Goal: Navigation & Orientation: Find specific page/section

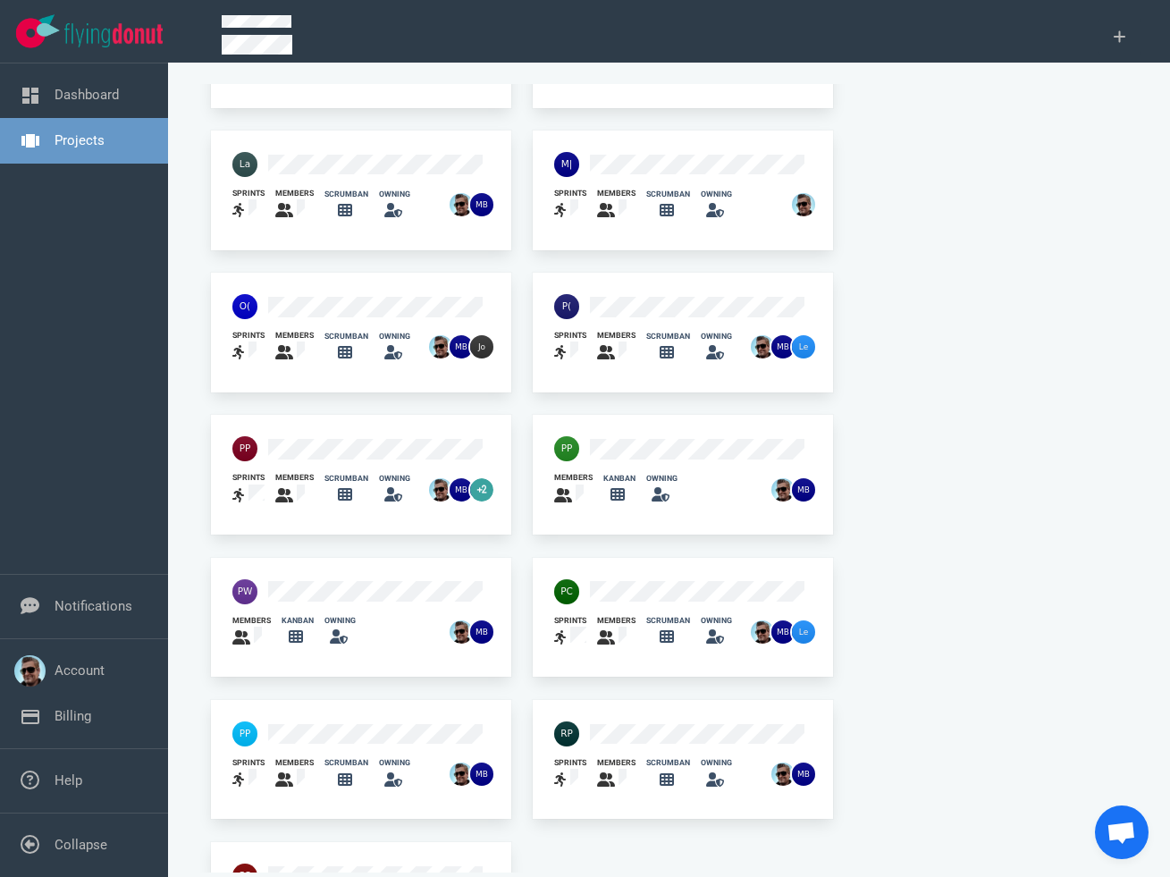
scroll to position [983, 0]
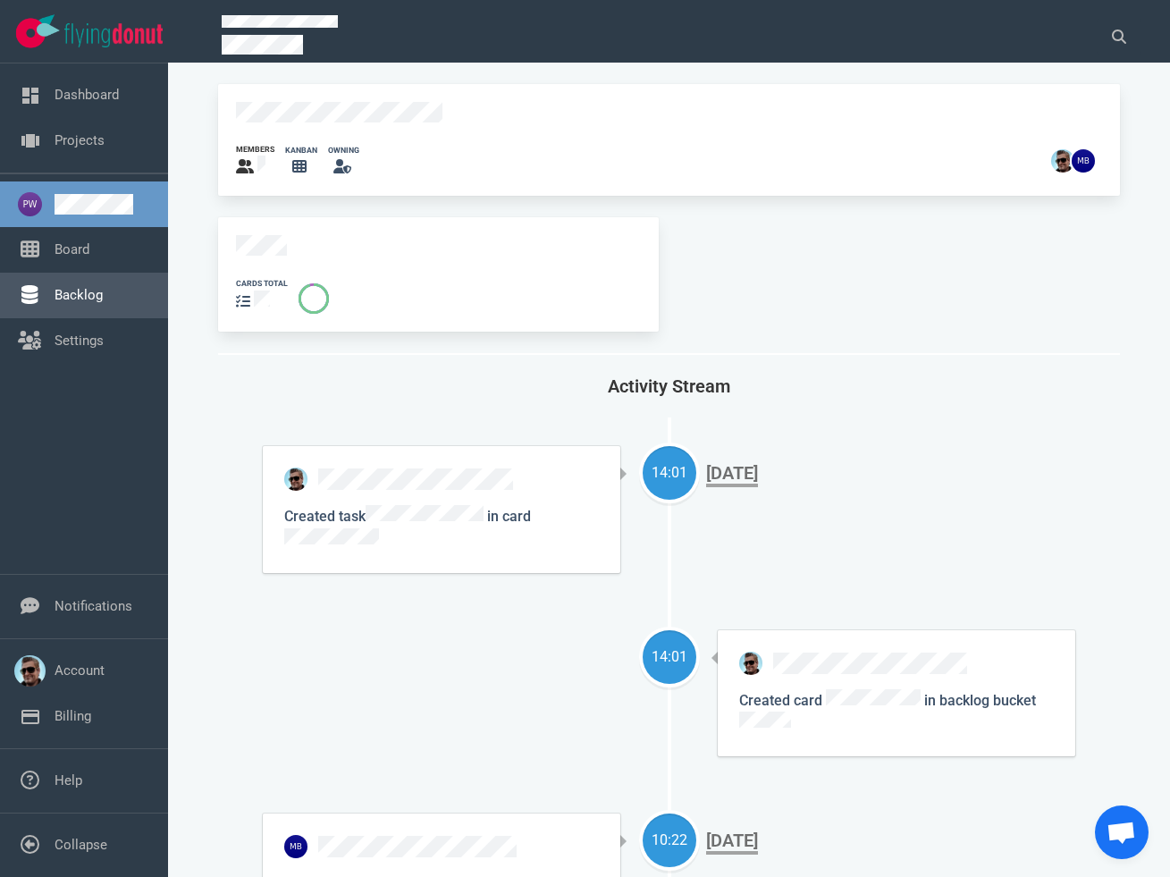
click at [93, 299] on link "Backlog" at bounding box center [79, 295] width 48 height 16
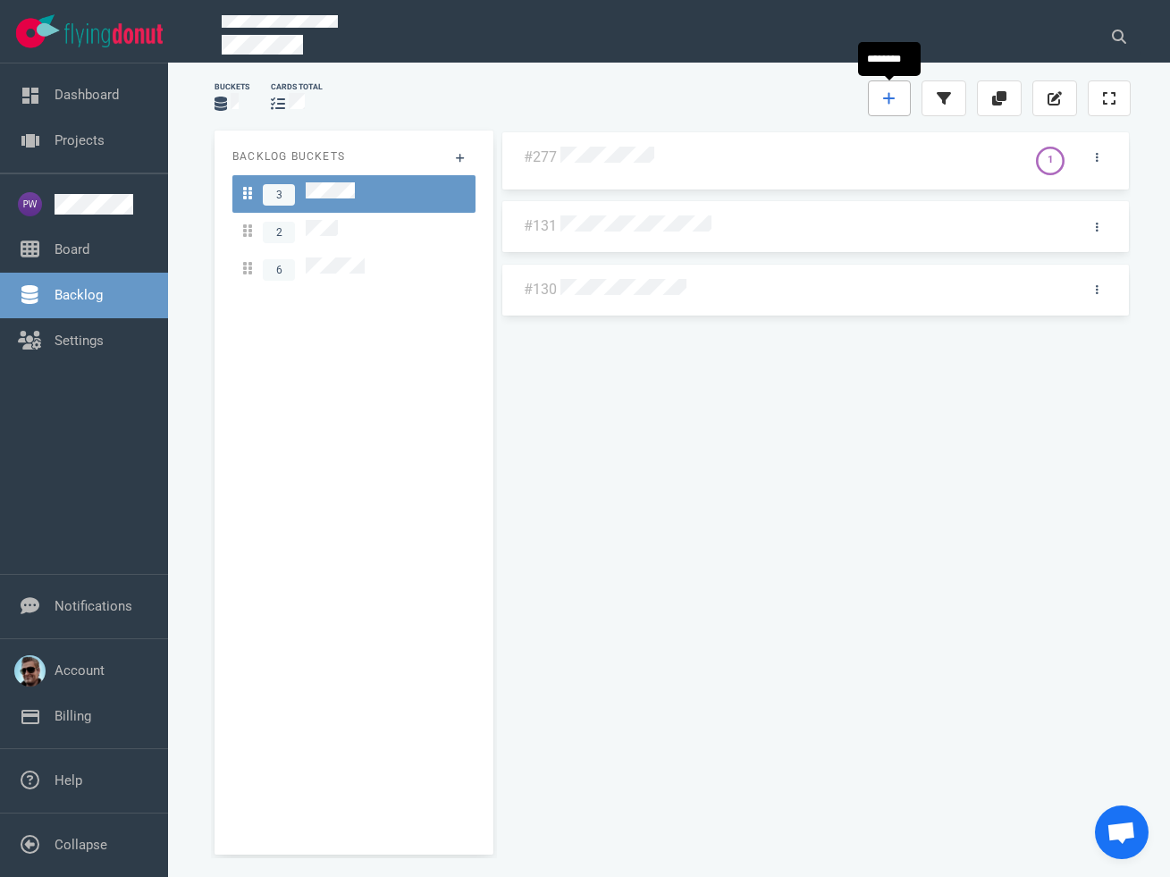
click at [891, 91] on icon at bounding box center [889, 98] width 13 height 14
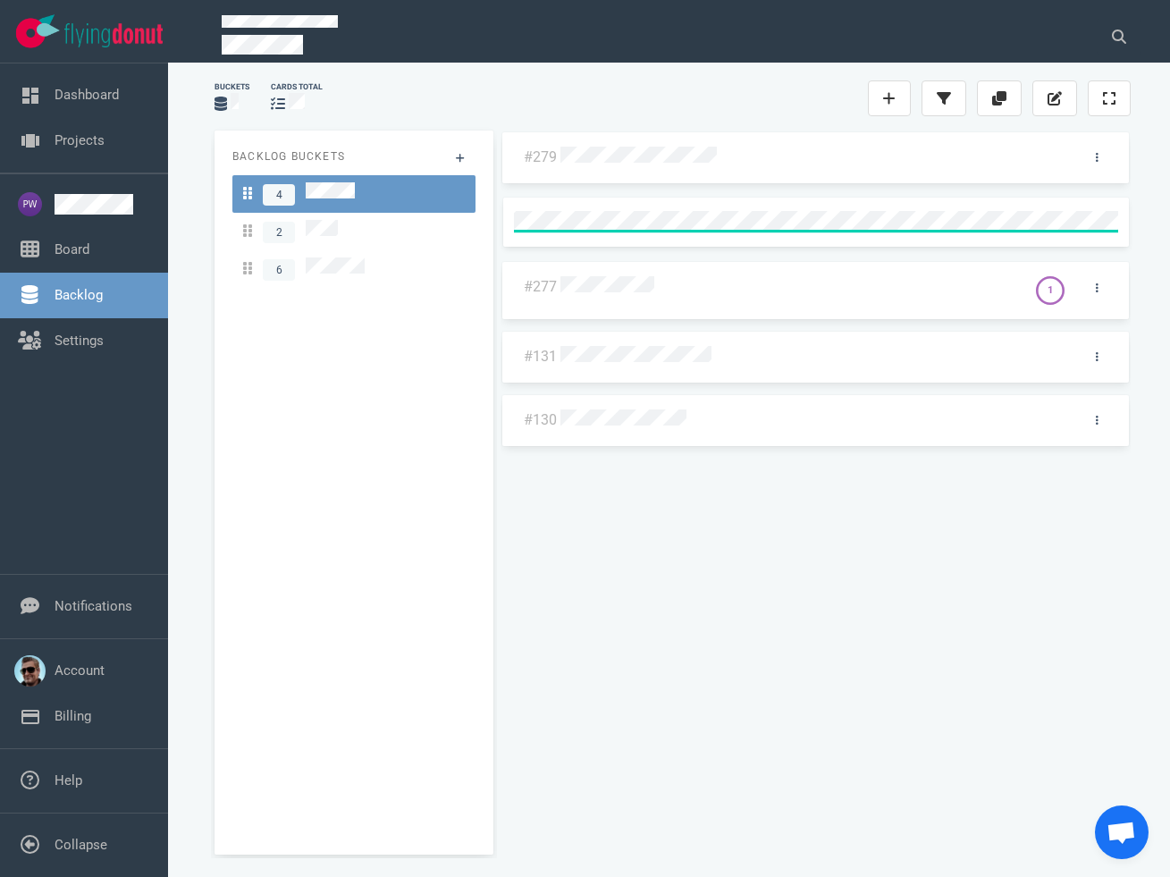
click at [693, 145] on div "#279 #277 1 #131 #130" at bounding box center [815, 485] width 630 height 710
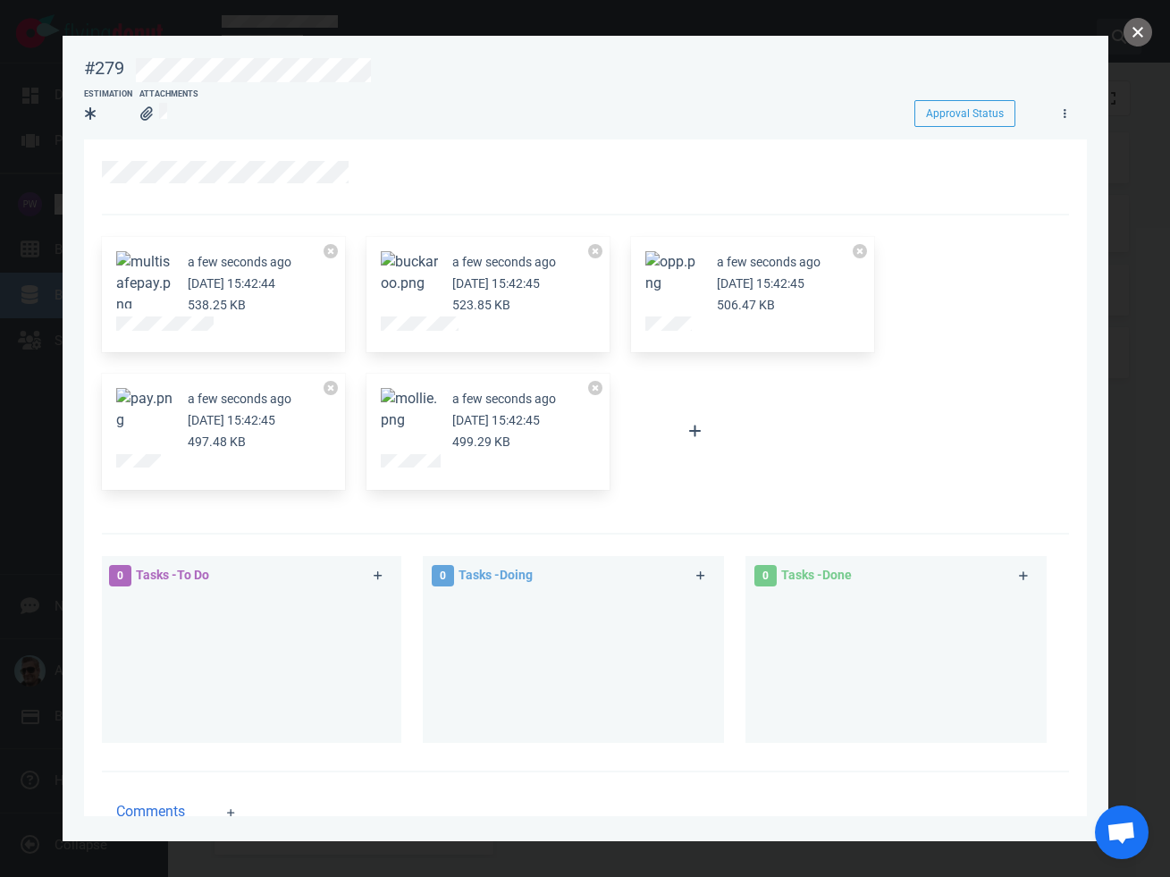
click at [1135, 27] on button "close" at bounding box center [1137, 32] width 29 height 29
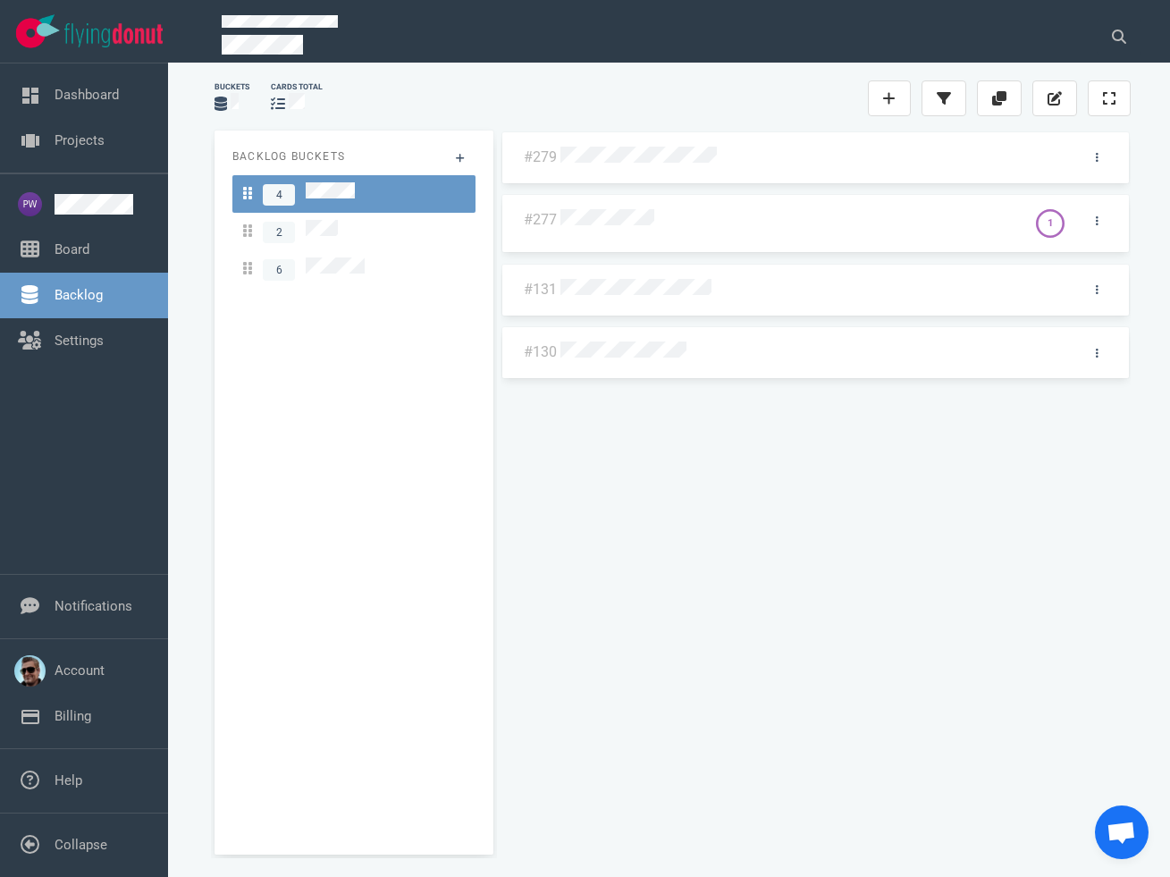
click at [674, 147] on div at bounding box center [810, 158] width 501 height 22
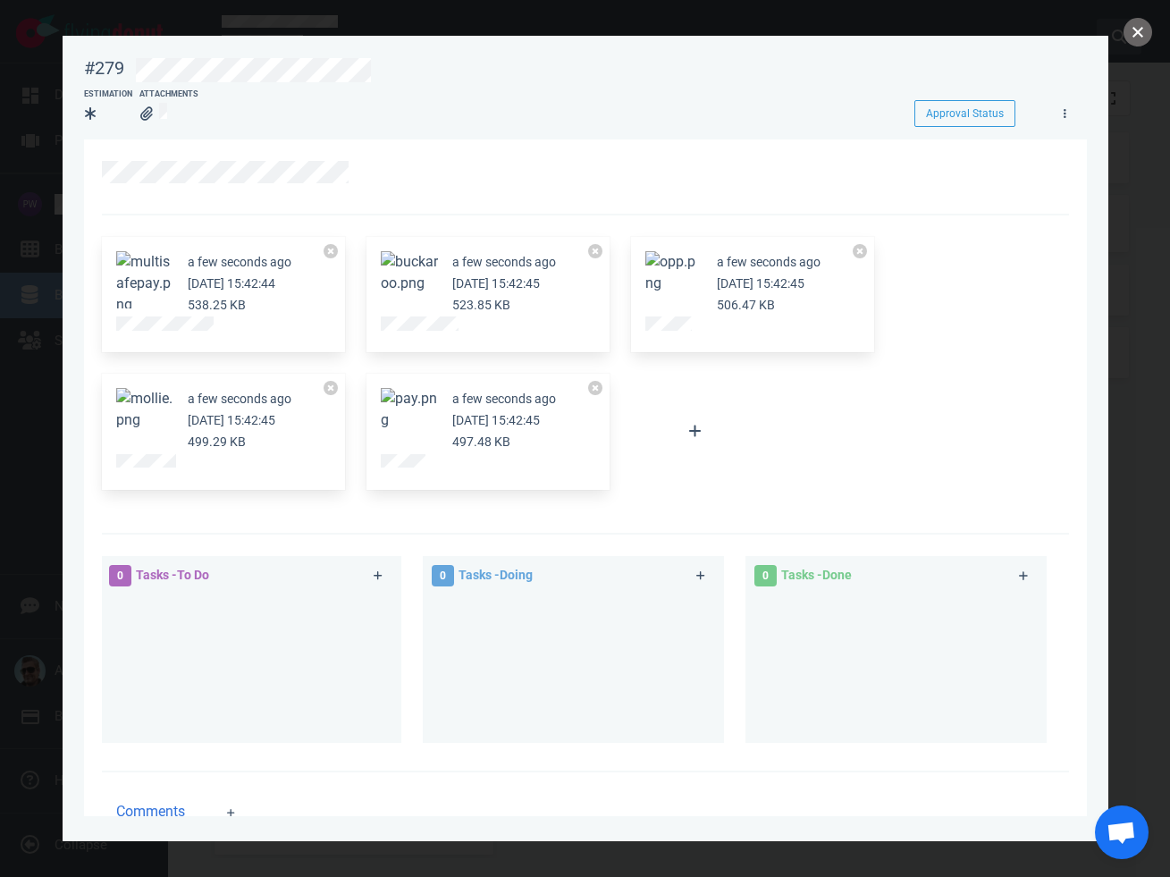
click at [1131, 29] on button "close" at bounding box center [1137, 32] width 29 height 29
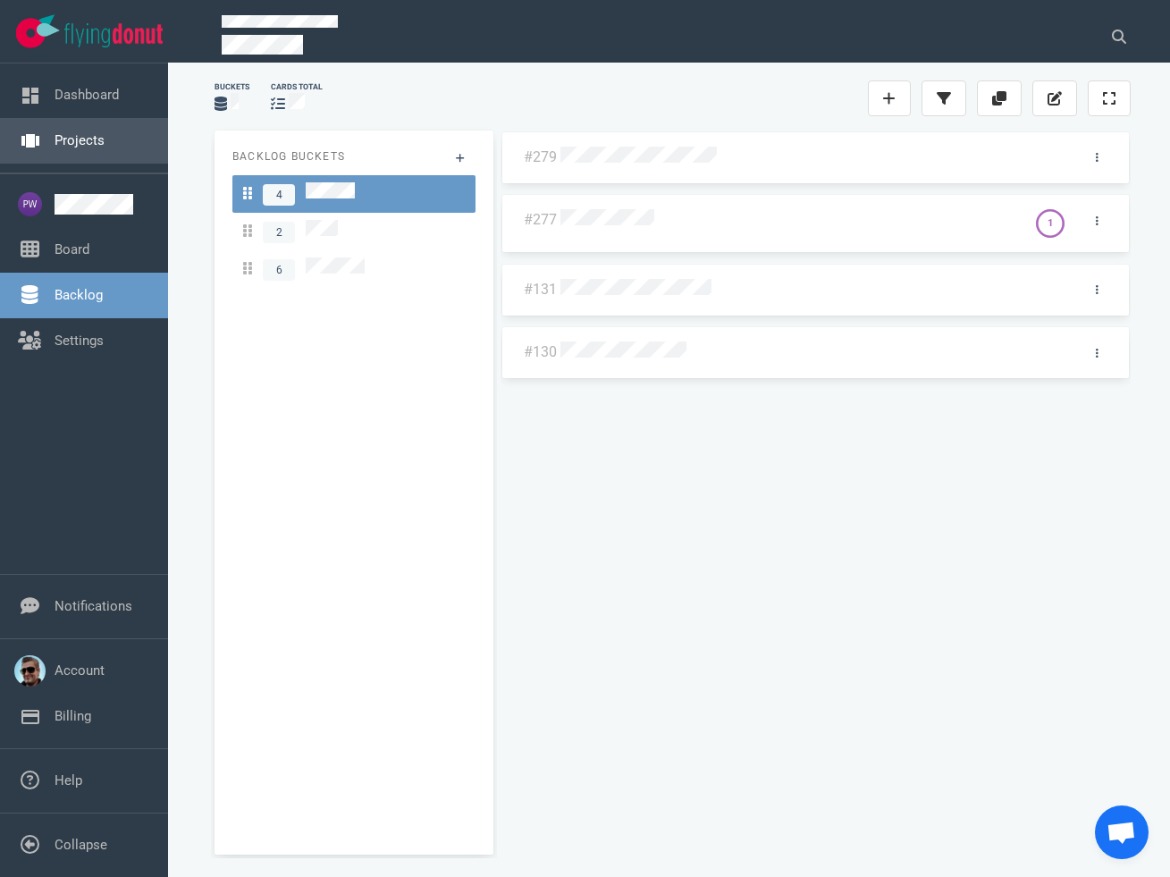
click at [76, 133] on link "Projects" at bounding box center [80, 140] width 50 height 16
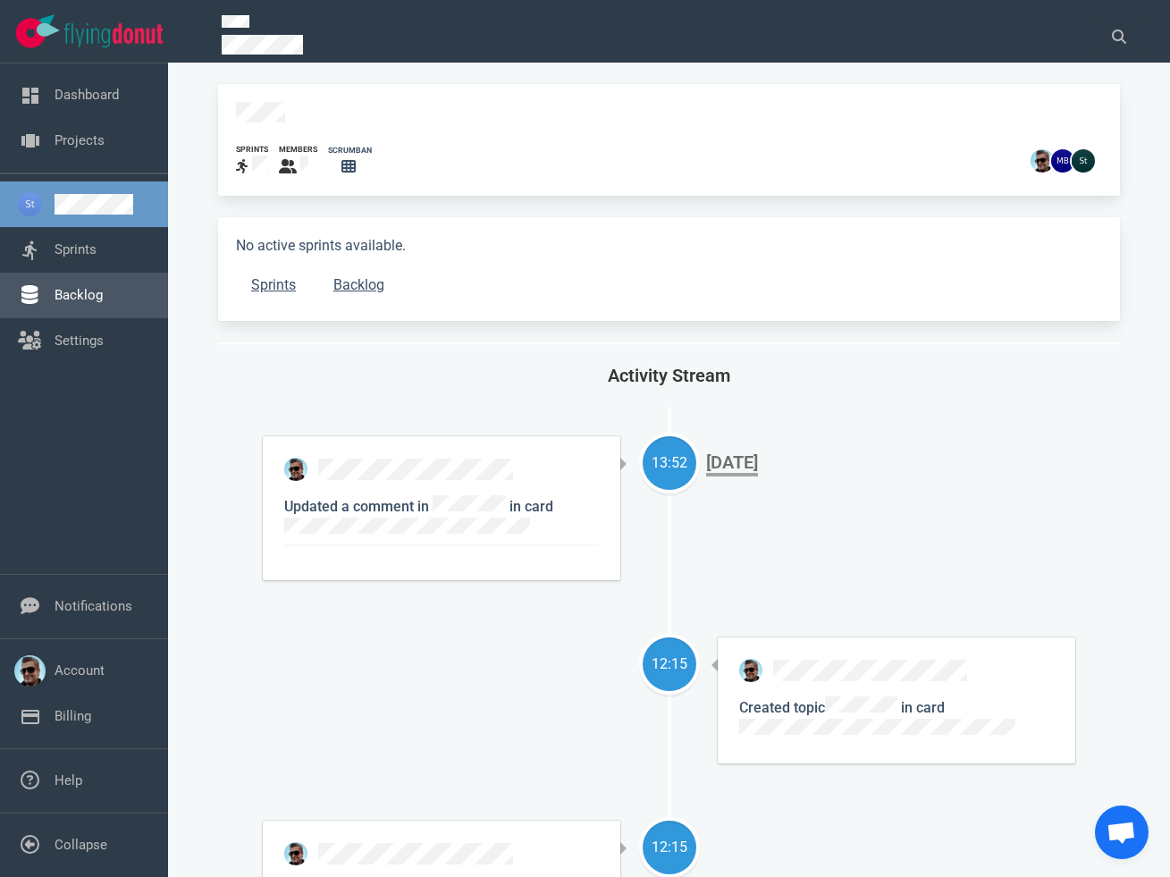
click at [71, 303] on link "Backlog" at bounding box center [79, 295] width 48 height 16
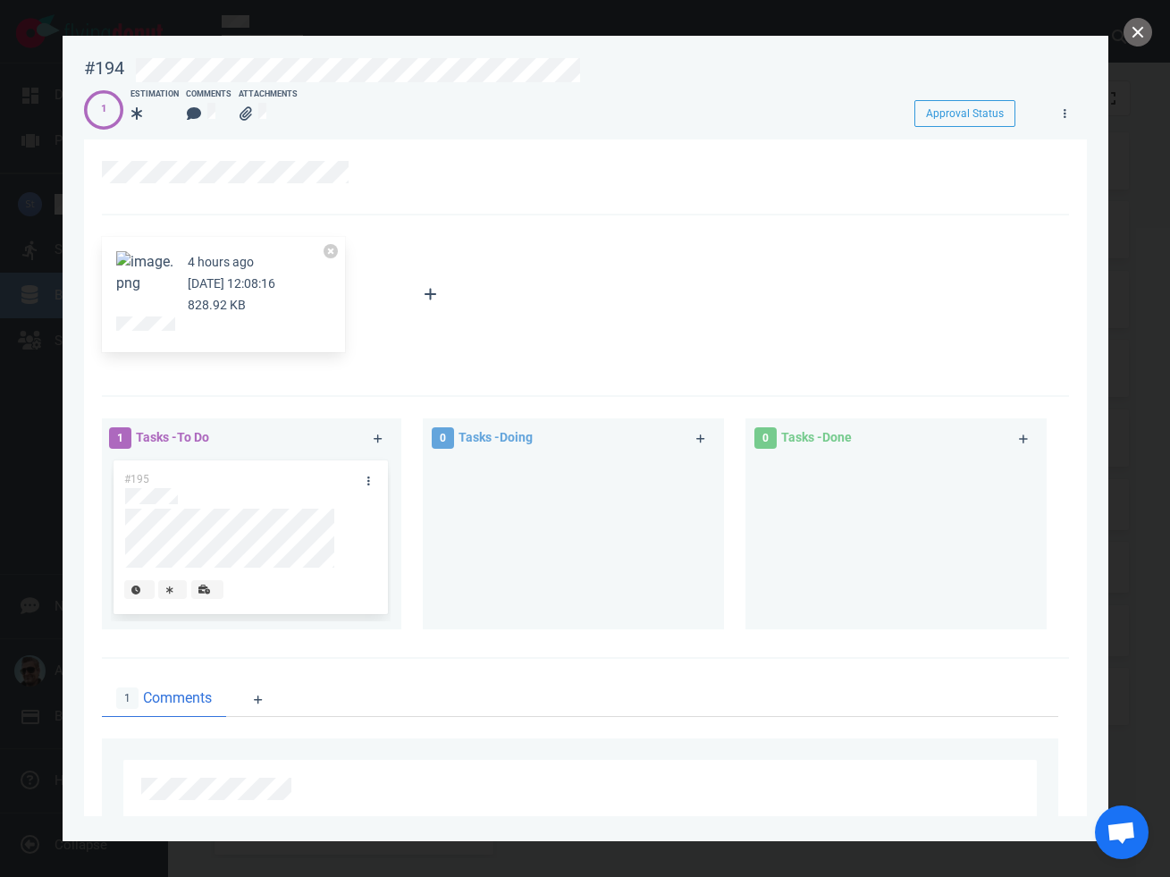
click at [139, 275] on button "Zoom image" at bounding box center [144, 272] width 57 height 43
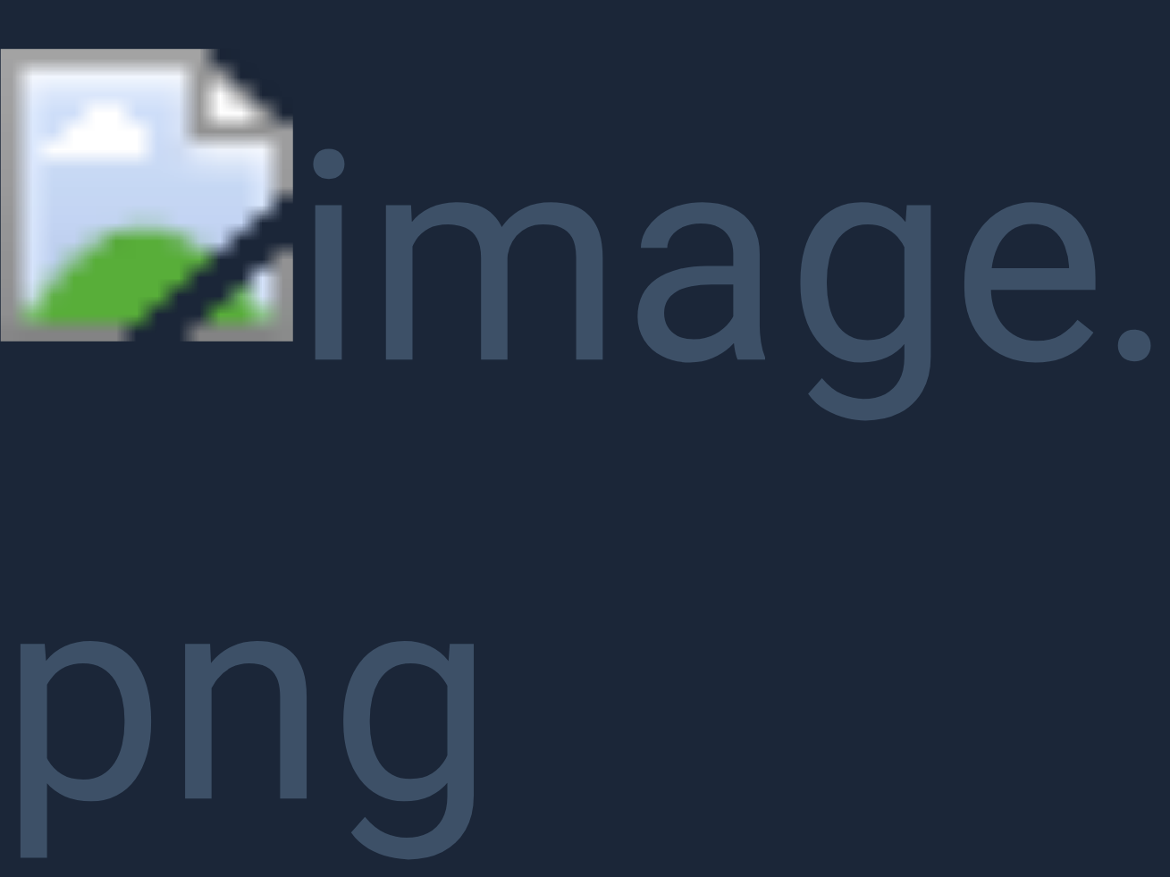
click at [987, 206] on button "Unzoom image" at bounding box center [585, 438] width 1170 height 877
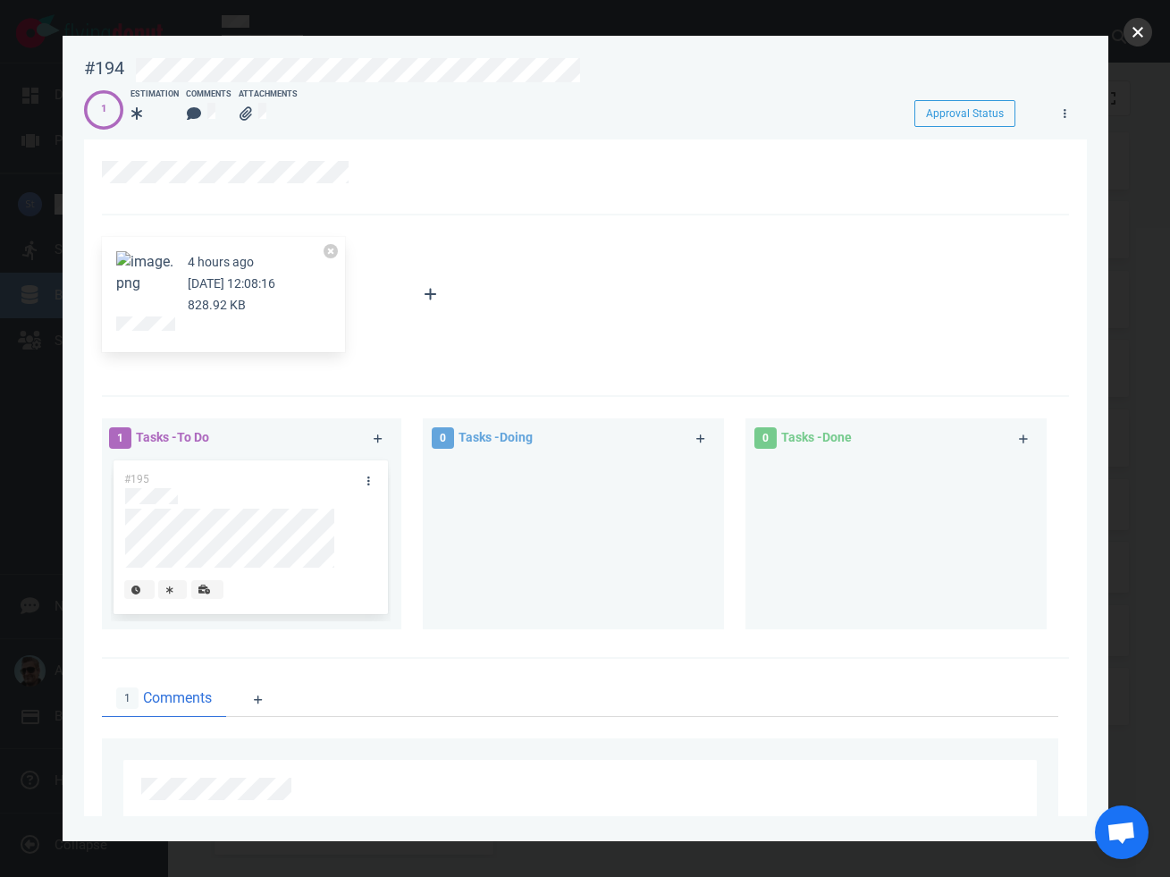
click at [1146, 36] on button "close" at bounding box center [1137, 32] width 29 height 29
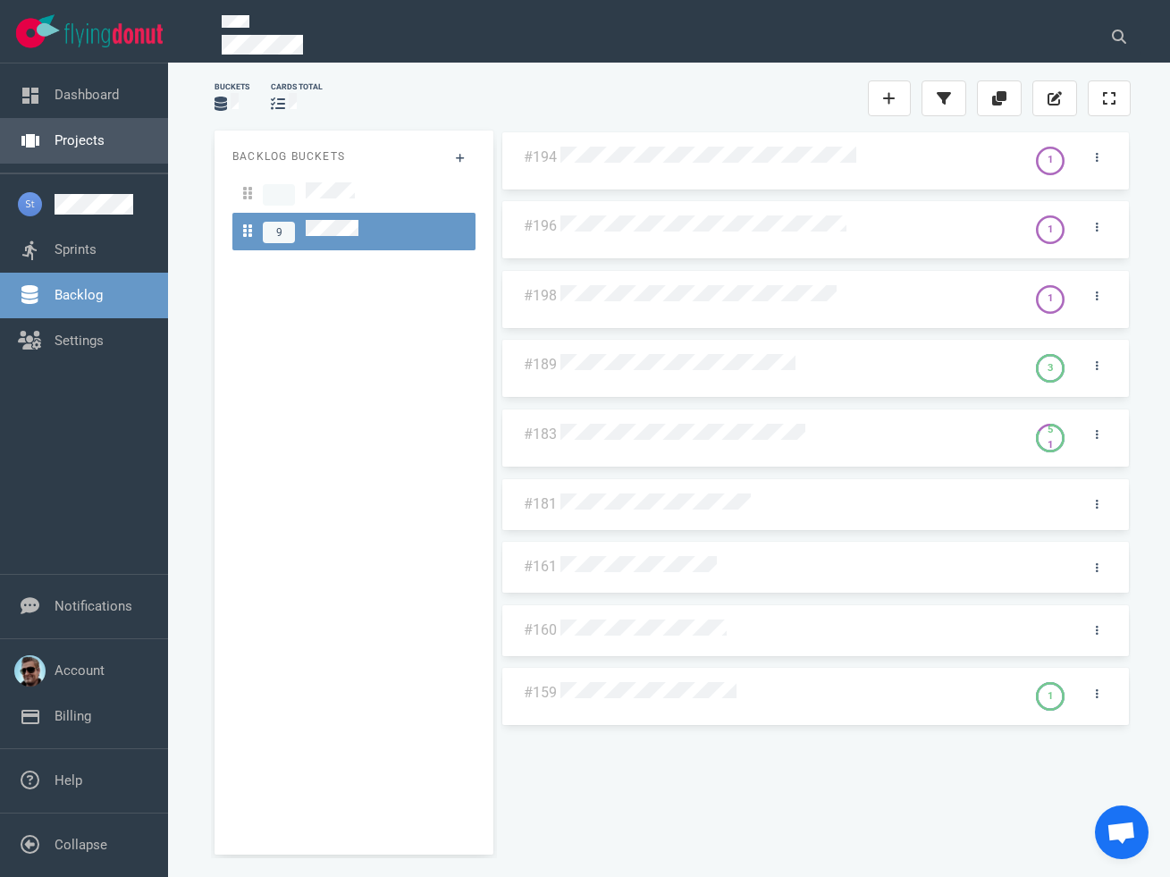
click at [80, 148] on link "Projects" at bounding box center [80, 140] width 50 height 16
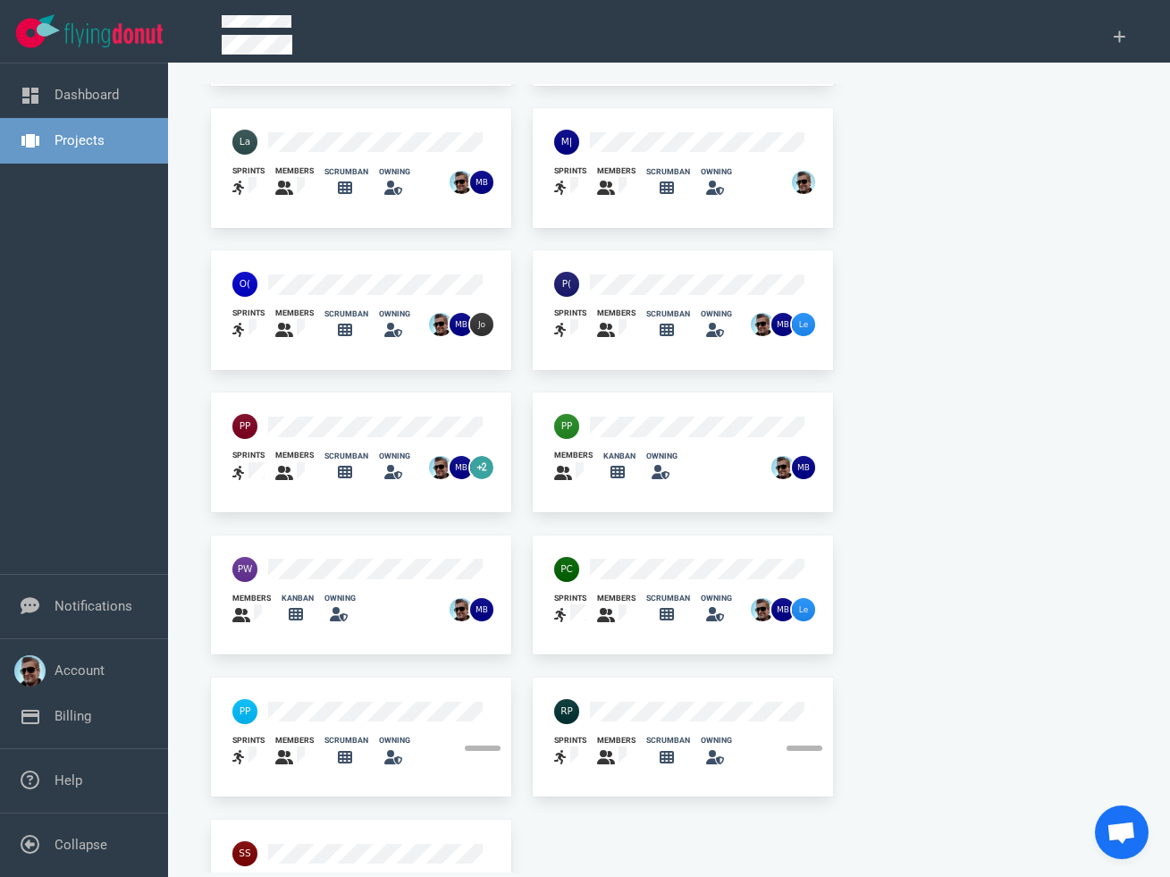
scroll to position [983, 0]
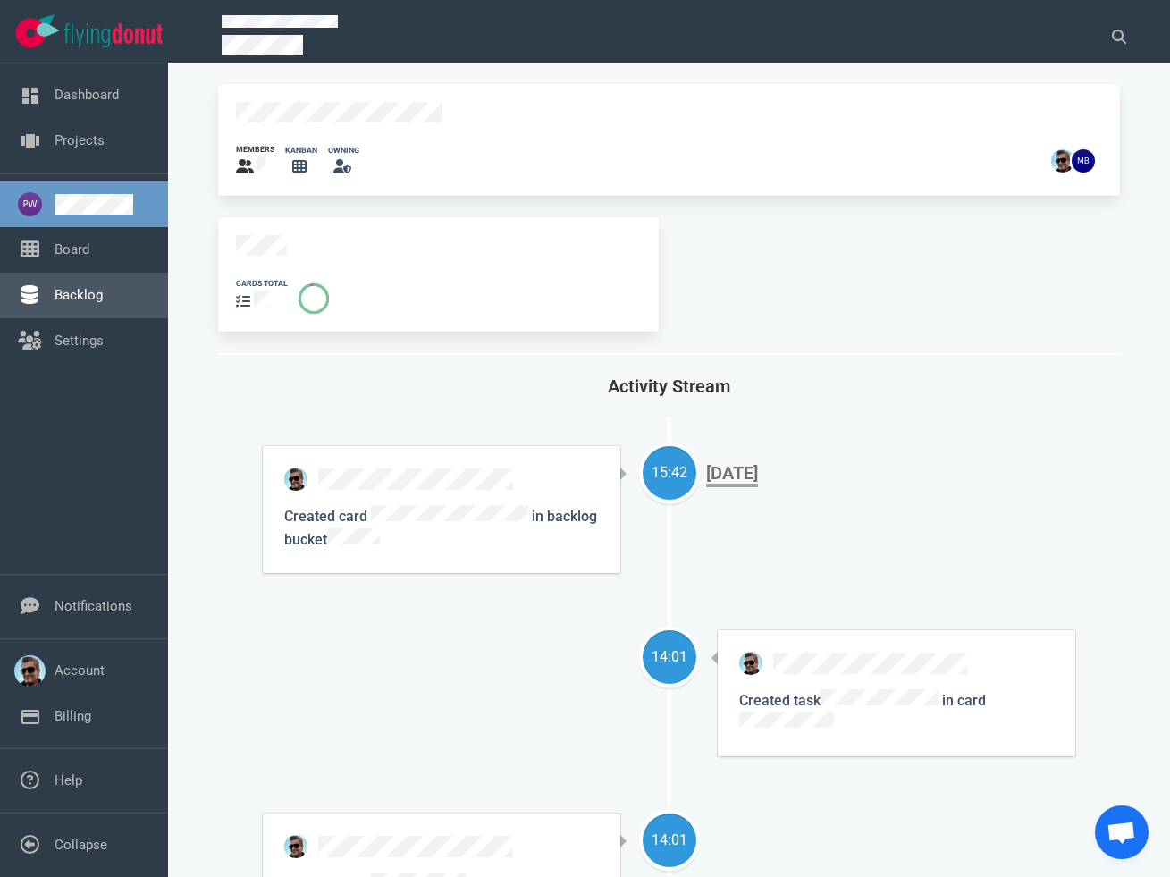
click at [55, 289] on link "Backlog" at bounding box center [79, 295] width 48 height 16
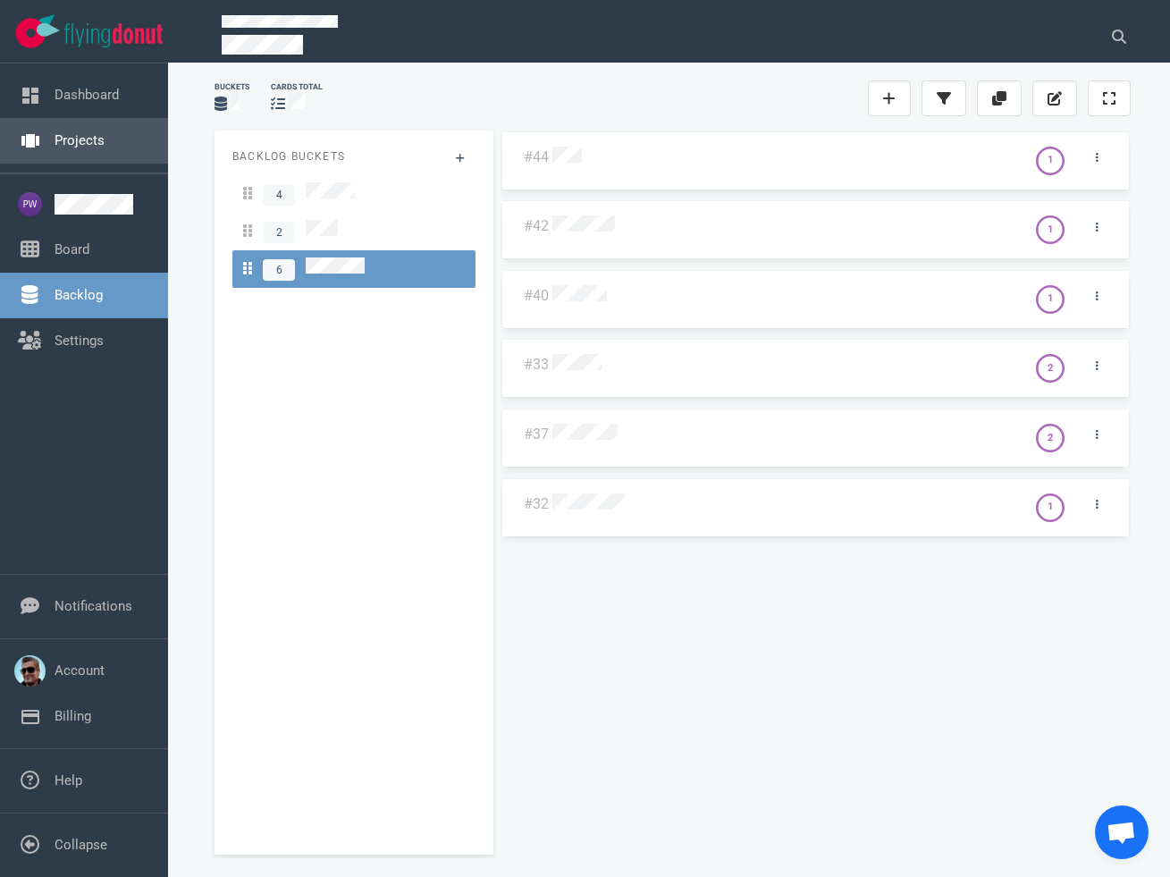
click at [76, 148] on link "Projects" at bounding box center [80, 140] width 50 height 16
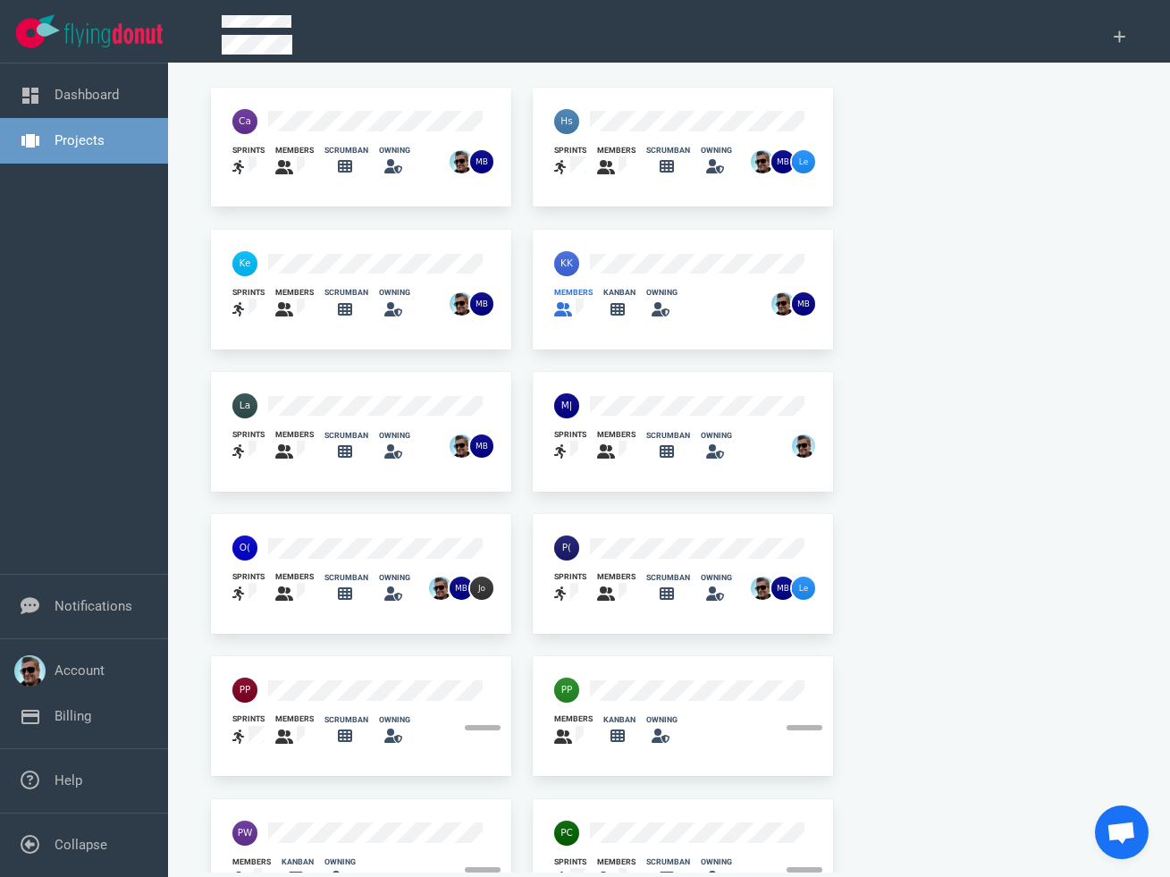
scroll to position [715, 0]
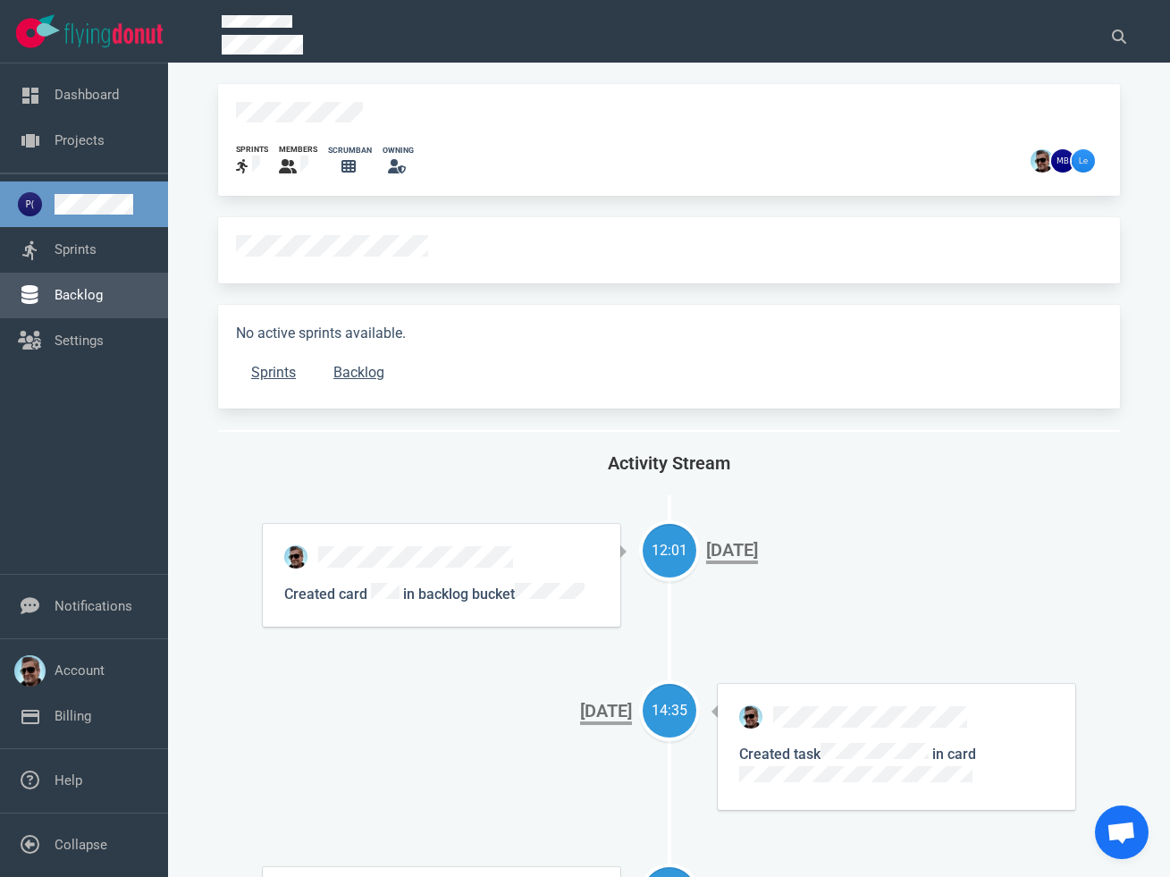
click at [73, 292] on link "Backlog" at bounding box center [79, 295] width 48 height 16
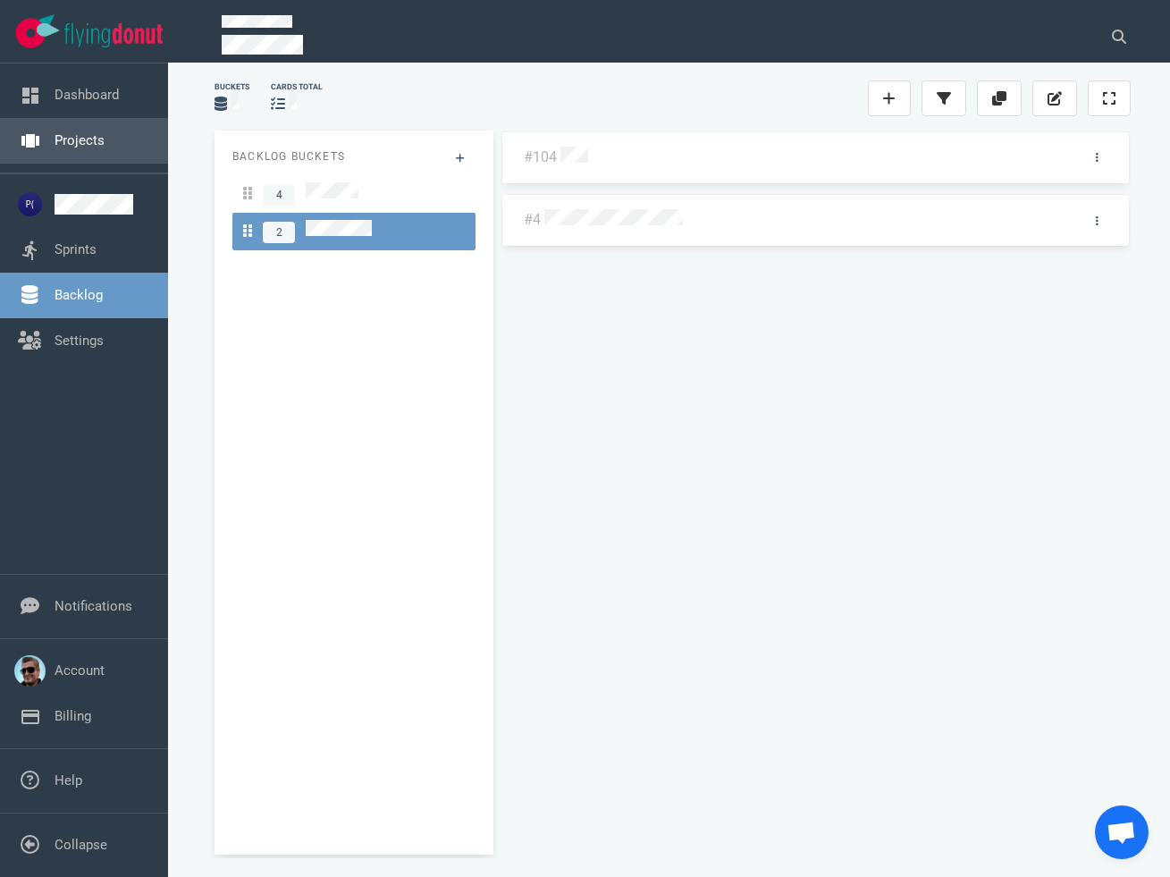
click at [104, 146] on link "Projects" at bounding box center [80, 140] width 50 height 16
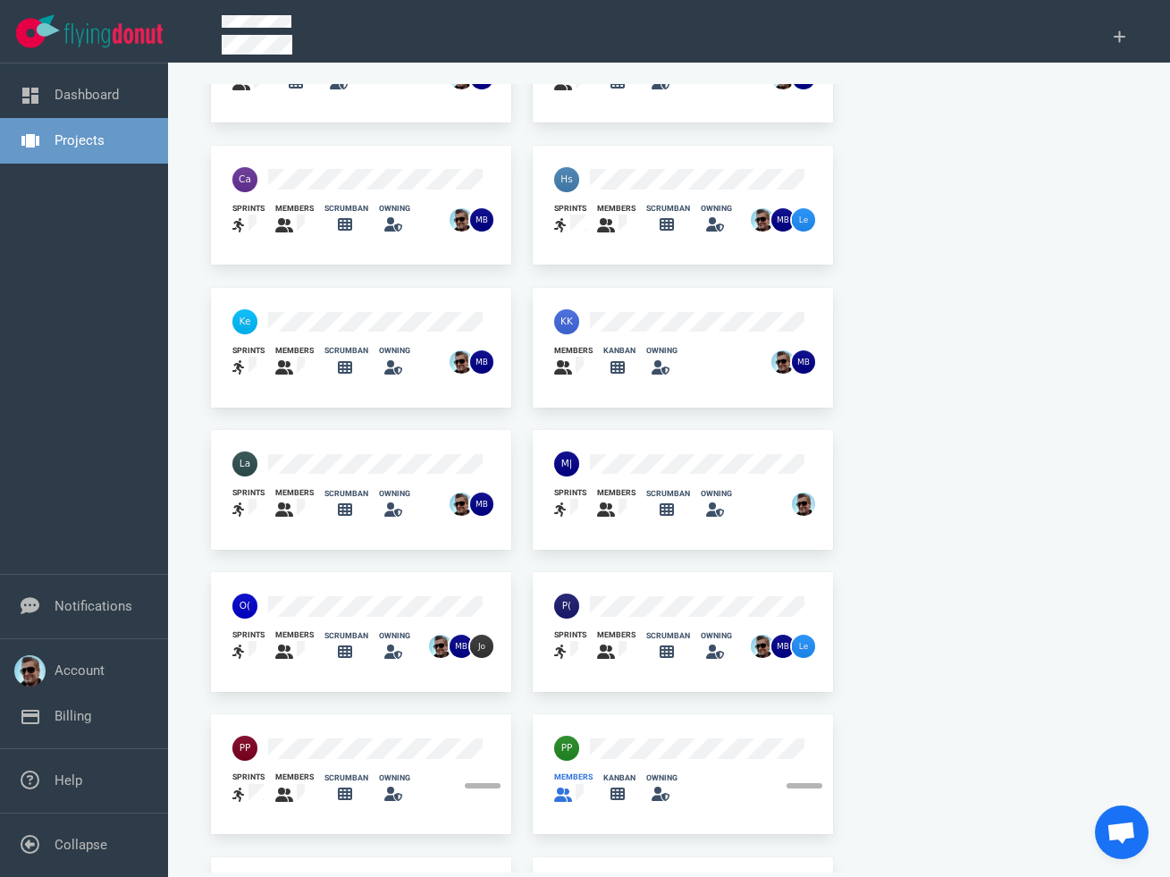
scroll to position [894, 0]
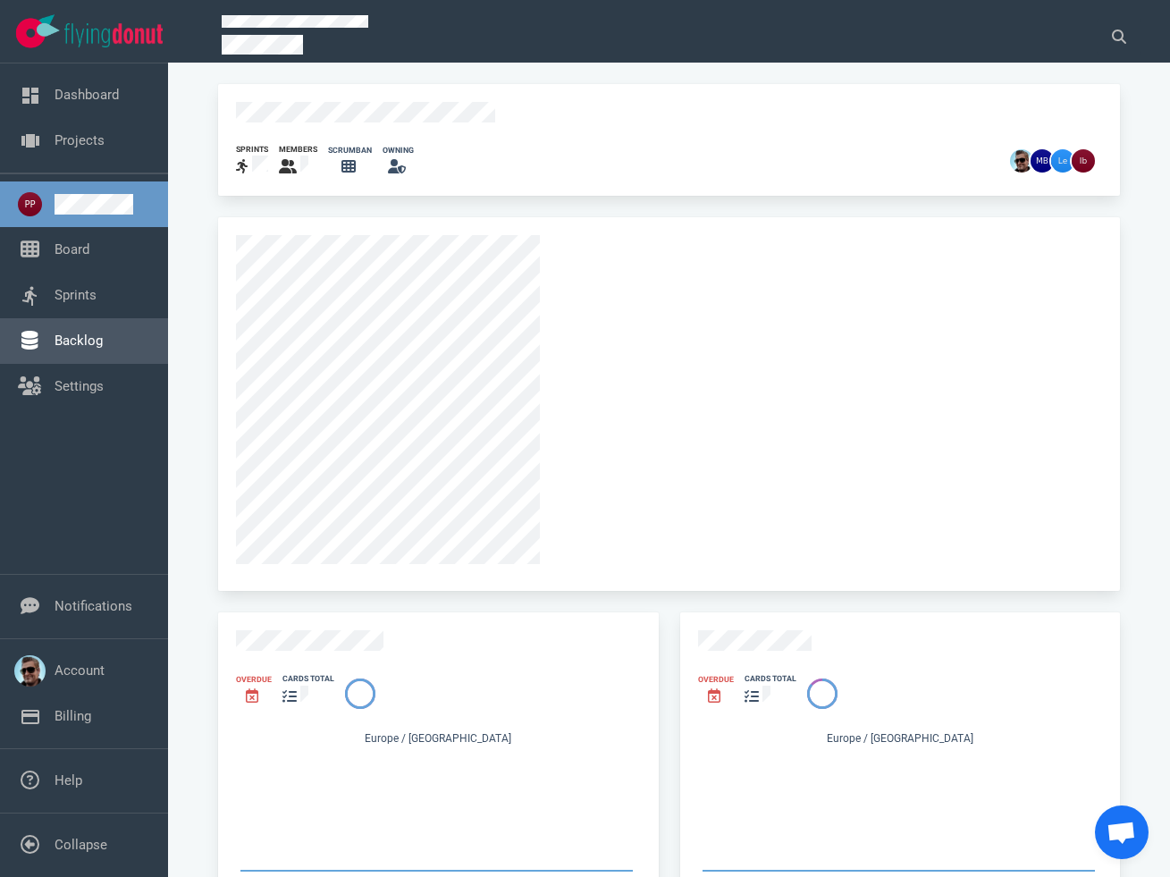
click at [66, 335] on link "Backlog" at bounding box center [79, 340] width 48 height 16
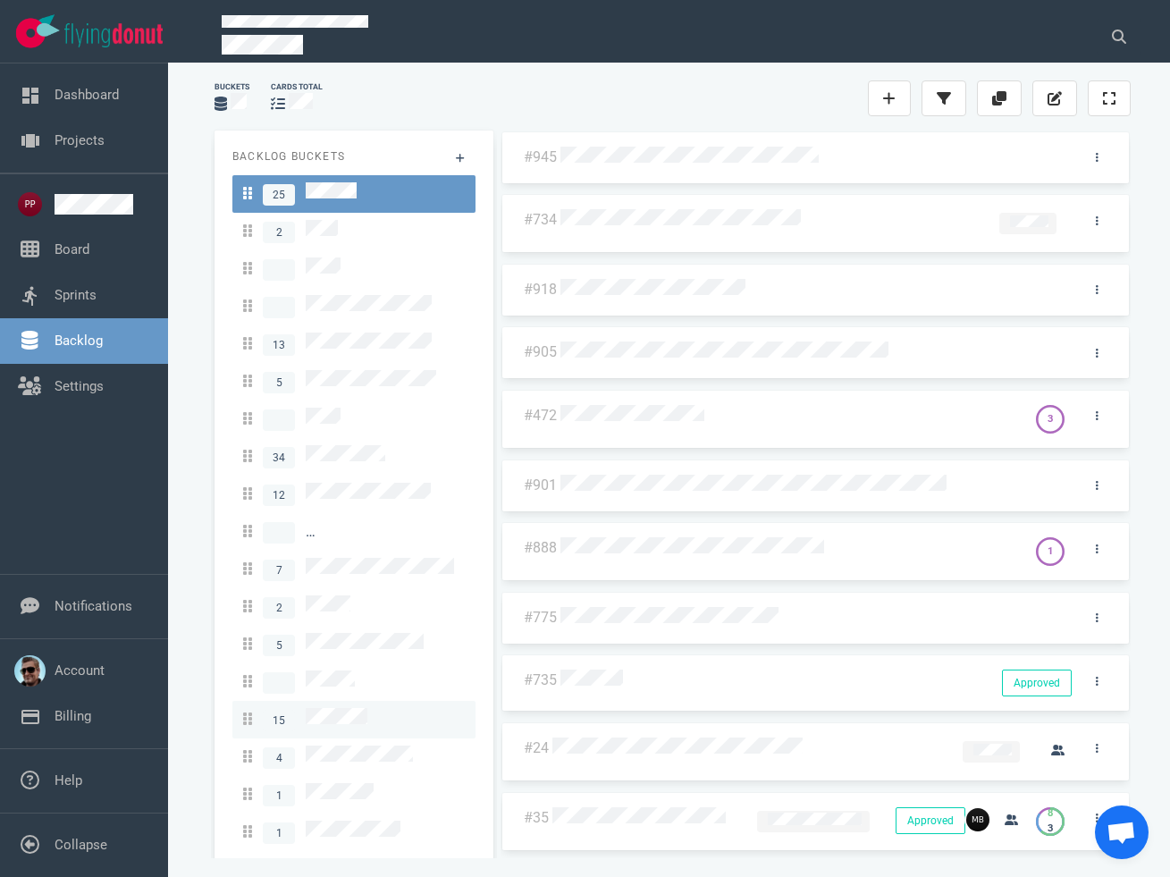
click at [375, 708] on div "15" at bounding box center [354, 719] width 222 height 23
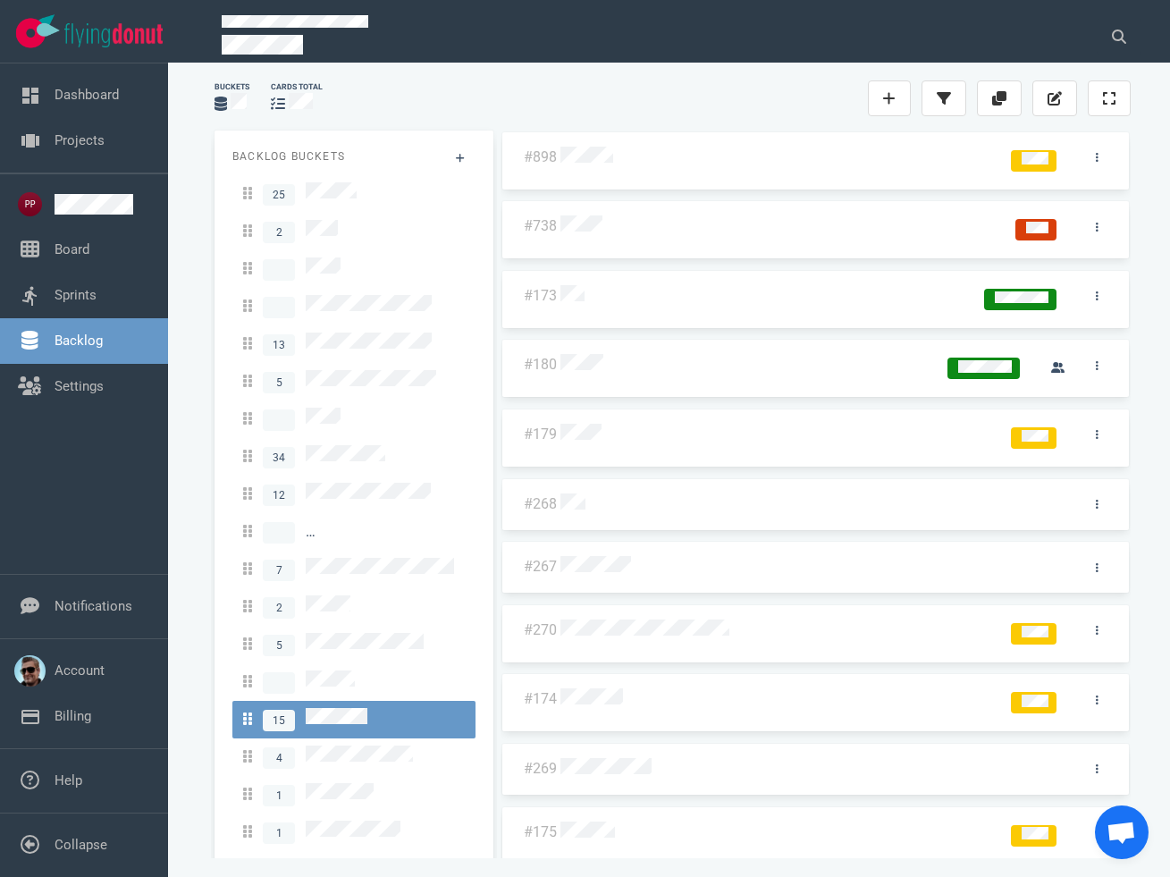
click at [660, 431] on div at bounding box center [773, 435] width 427 height 22
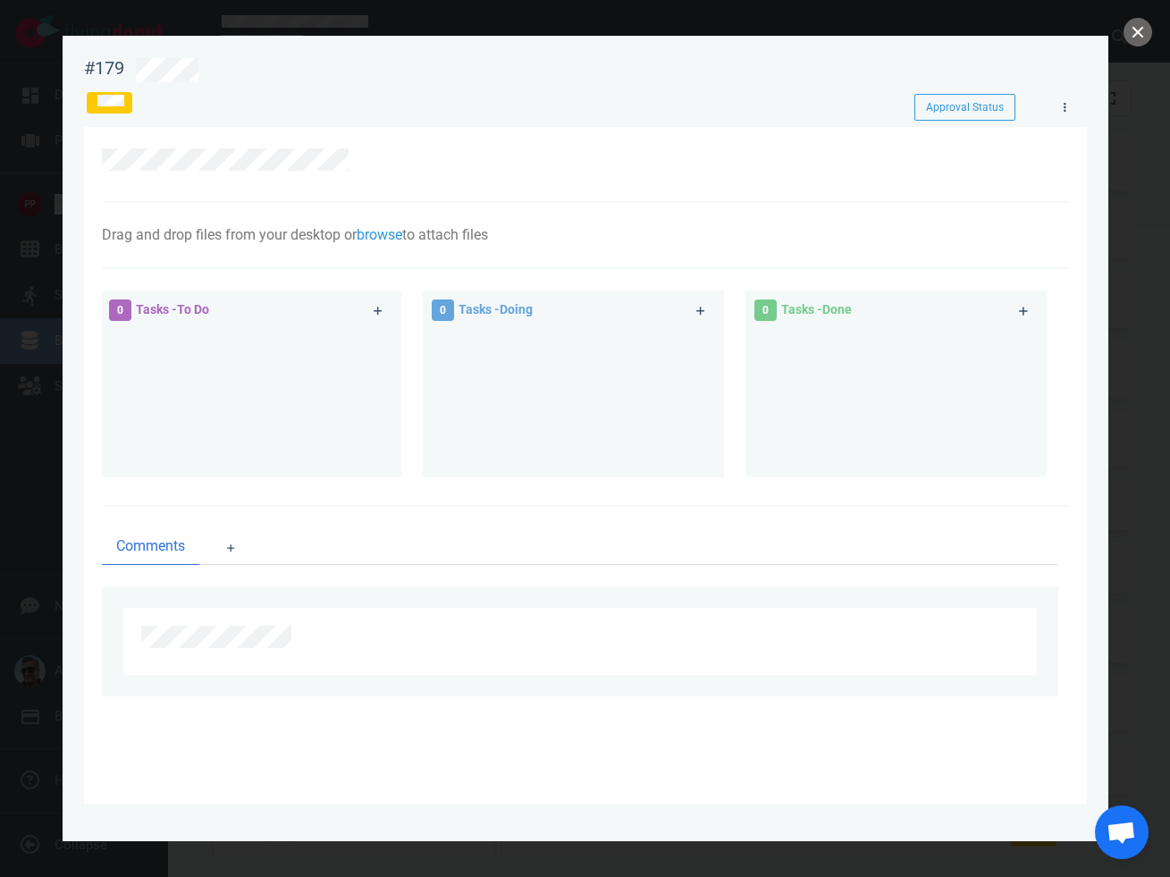
click at [1122, 30] on div at bounding box center [585, 438] width 1170 height 877
click at [1129, 32] on button "close" at bounding box center [1137, 32] width 29 height 29
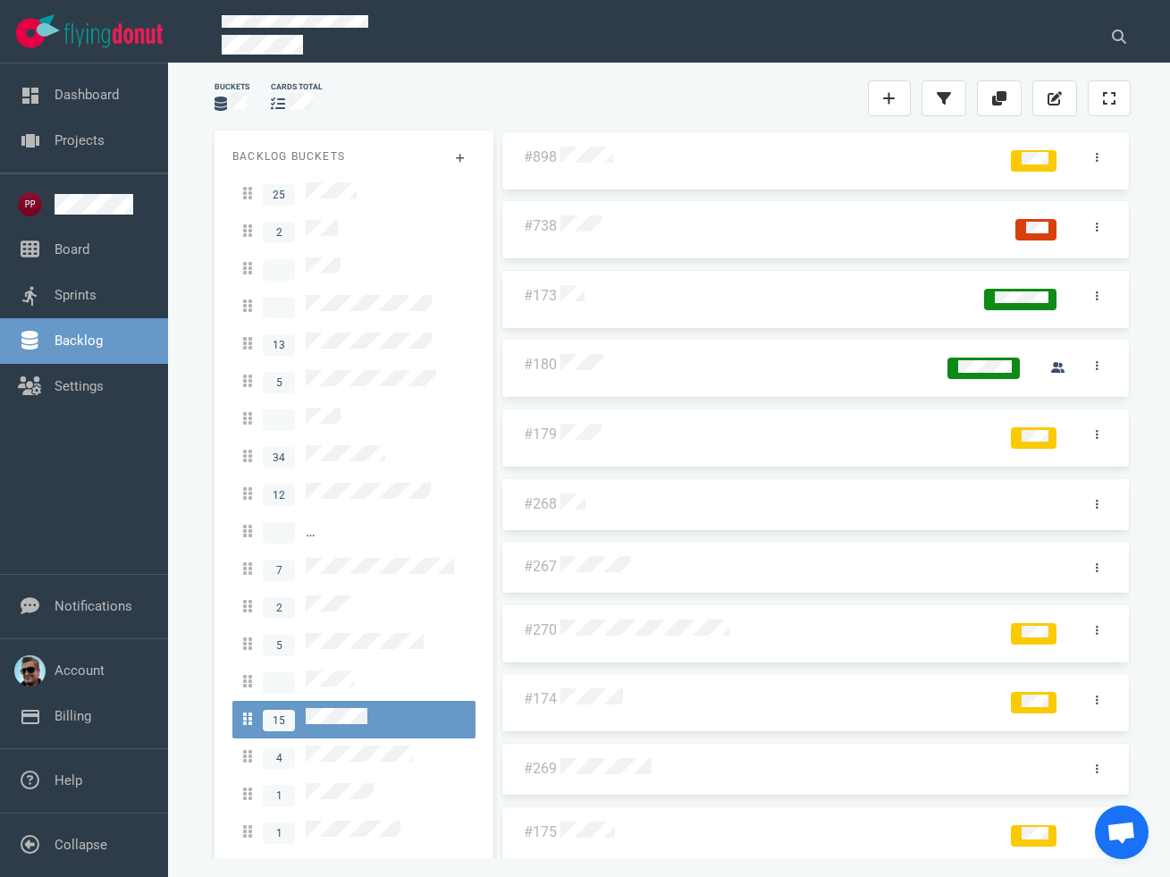
scroll to position [282, 0]
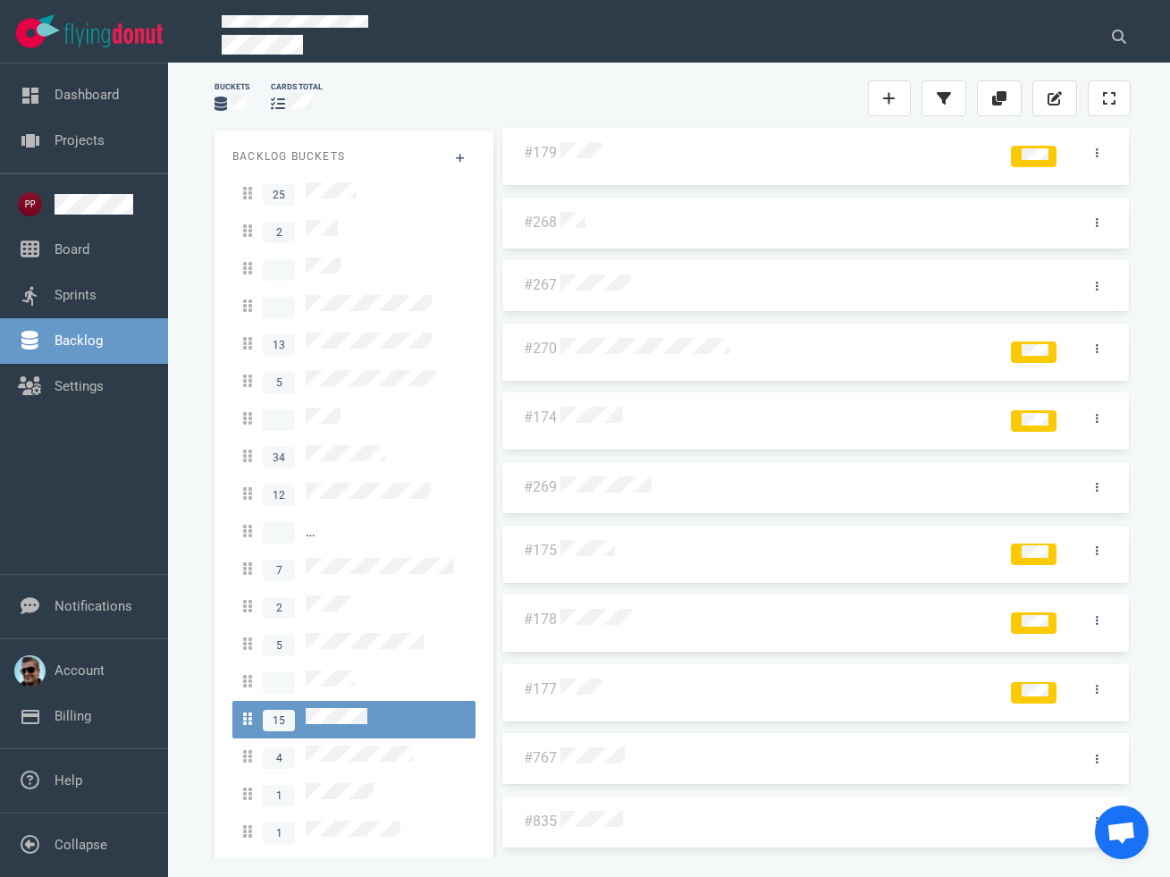
drag, startPoint x: 753, startPoint y: 692, endPoint x: 710, endPoint y: 628, distance: 77.1
click at [711, 559] on div "#898 #738 #173 #180 #179 #268 #267 #270 #174 #269 #175 #178 #177 #767 #835" at bounding box center [815, 204] width 630 height 710
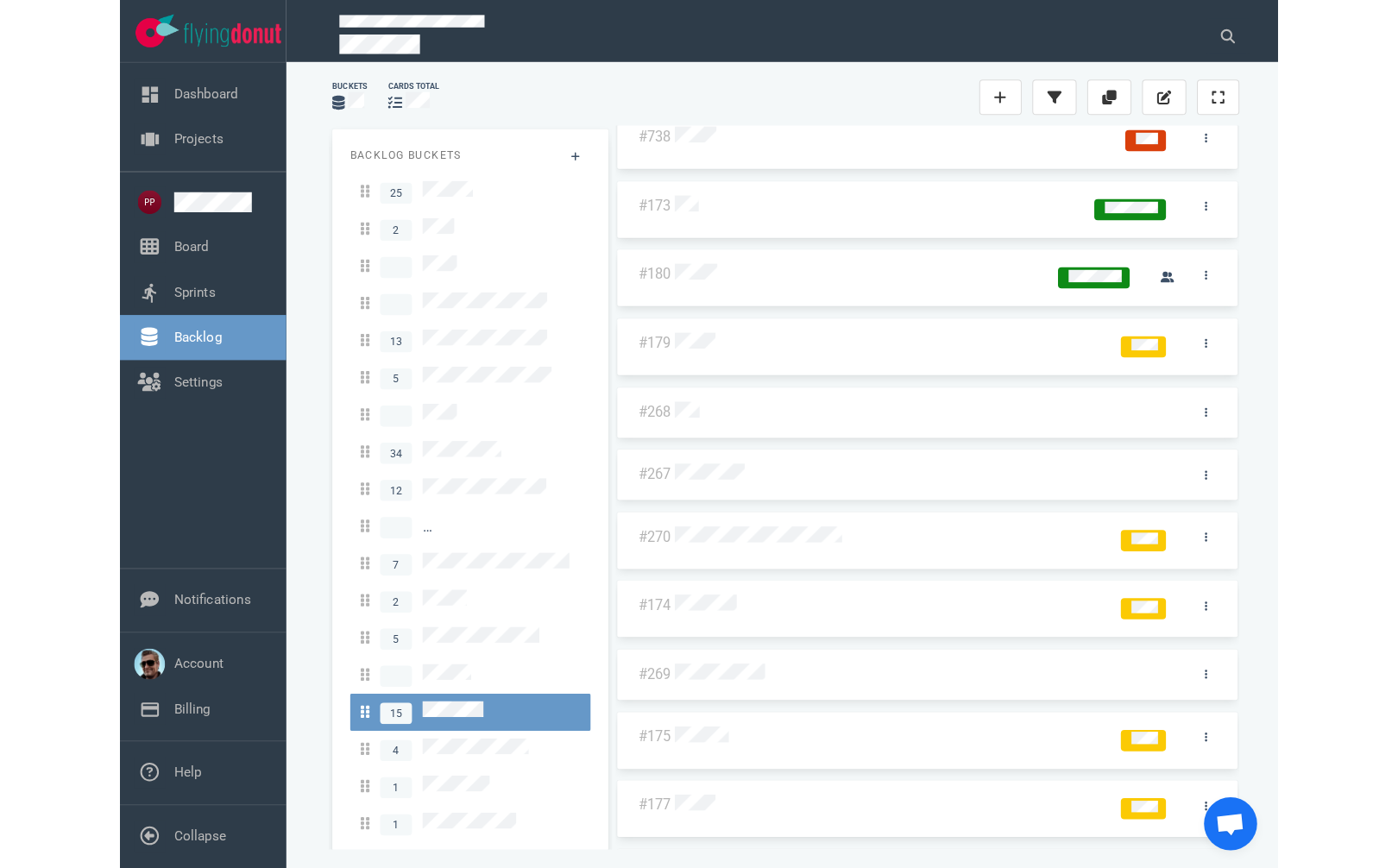
scroll to position [0, 0]
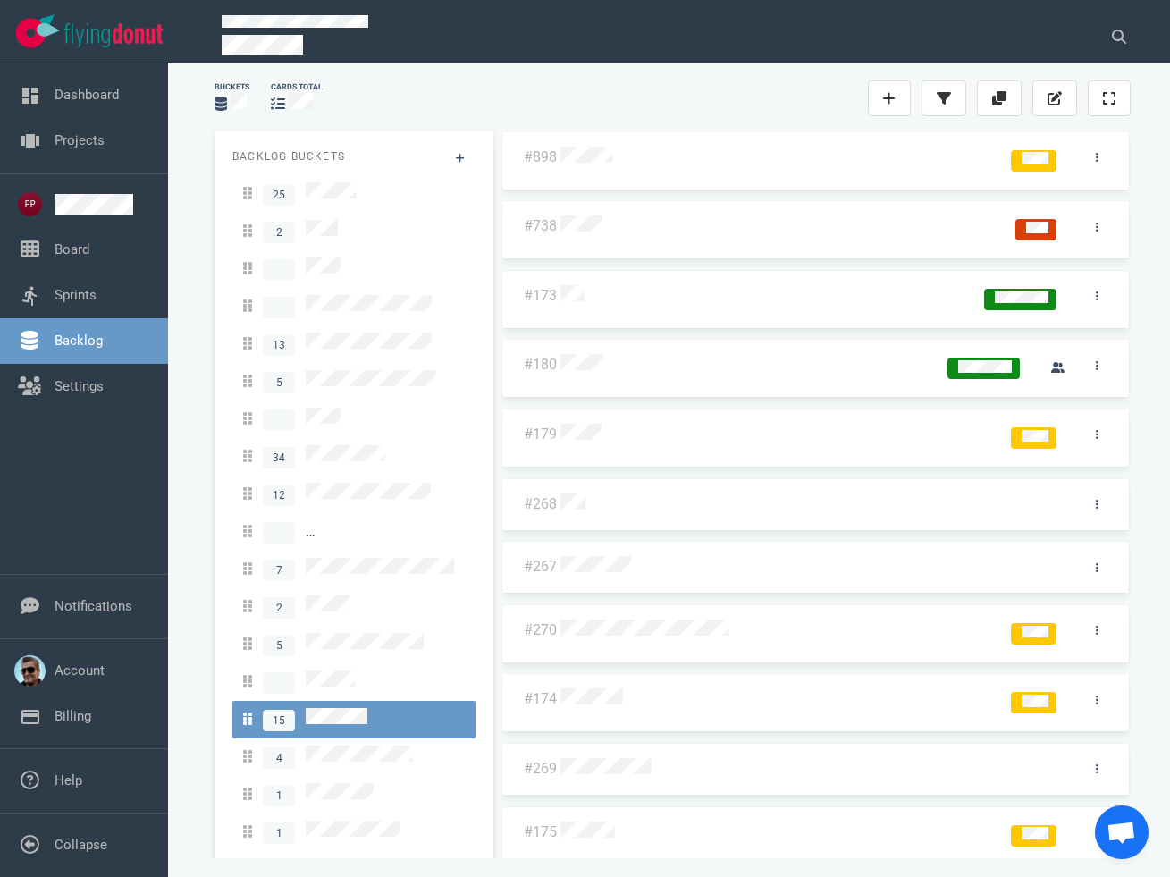
click at [554, 685] on div "#174" at bounding box center [531, 698] width 51 height 43
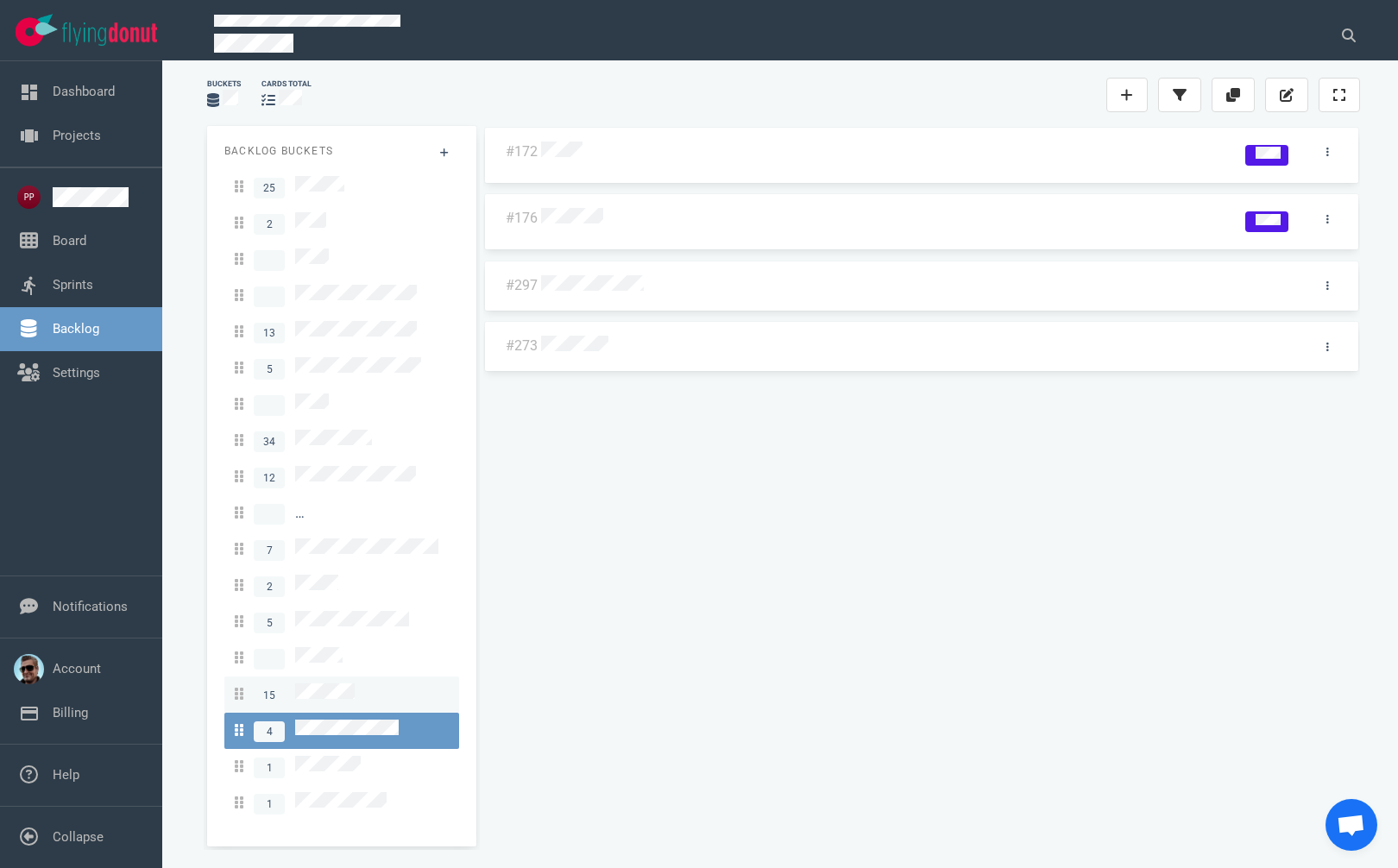
click at [362, 684] on div "15" at bounding box center [342, 694] width 214 height 22
